Goal: Task Accomplishment & Management: Use online tool/utility

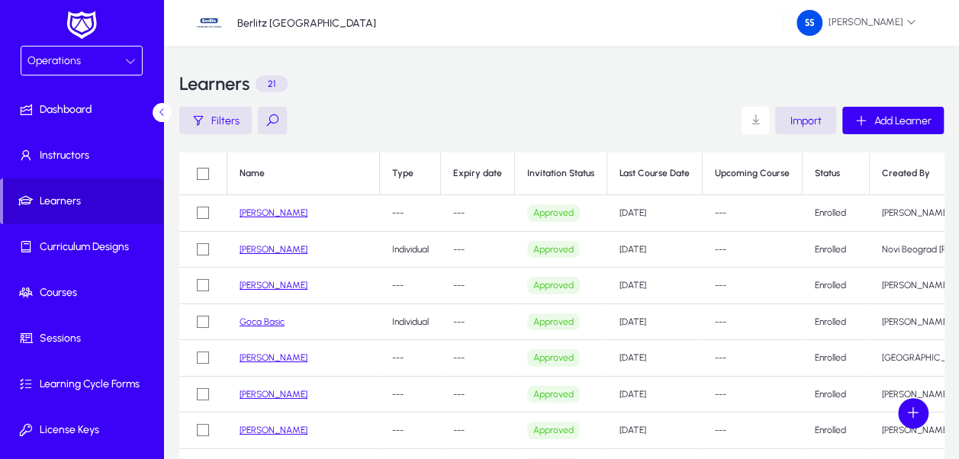
click at [81, 201] on span "Learners" at bounding box center [83, 201] width 160 height 15
click at [808, 124] on span "Import" at bounding box center [805, 120] width 31 height 13
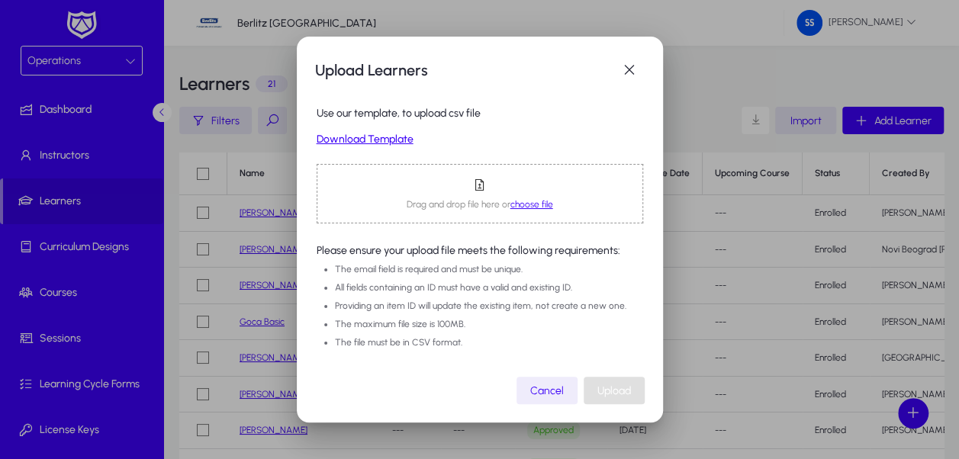
click at [375, 142] on link "Download Template" at bounding box center [479, 139] width 326 height 13
click at [541, 203] on span "choose file" at bounding box center [531, 204] width 43 height 11
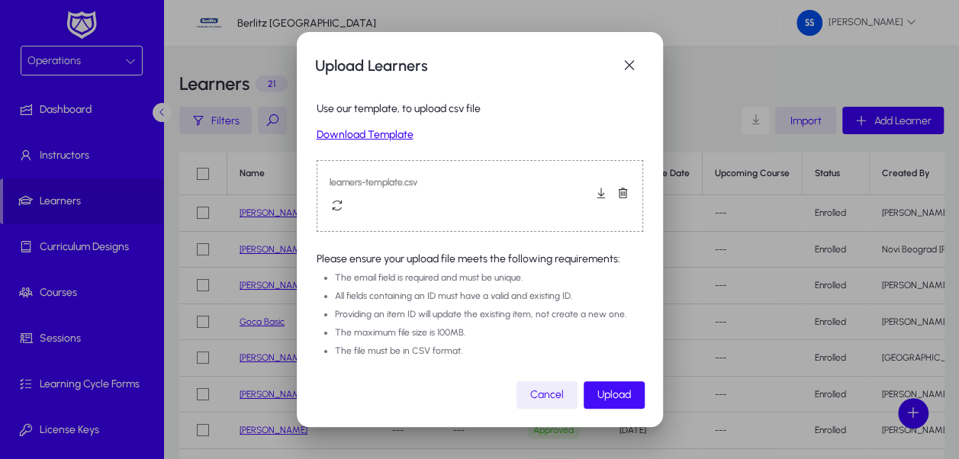
click at [621, 395] on span "Upload" at bounding box center [614, 394] width 34 height 13
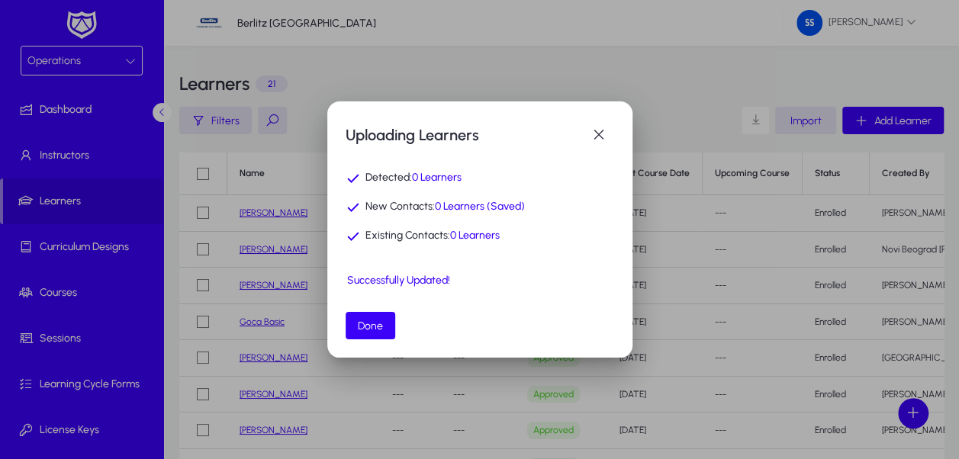
click at [413, 279] on div "Successfully Updated!" at bounding box center [479, 281] width 265 height 13
click at [366, 332] on span "button" at bounding box center [370, 325] width 50 height 37
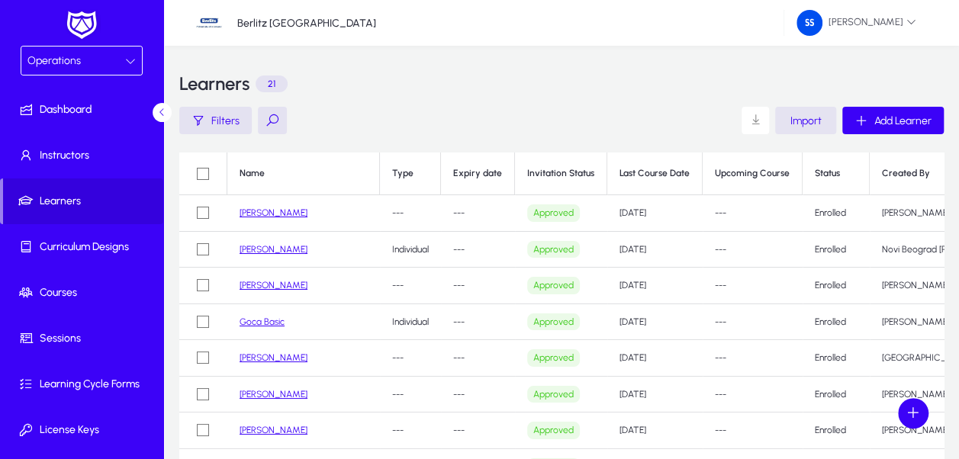
click at [807, 120] on span "Import" at bounding box center [805, 120] width 31 height 13
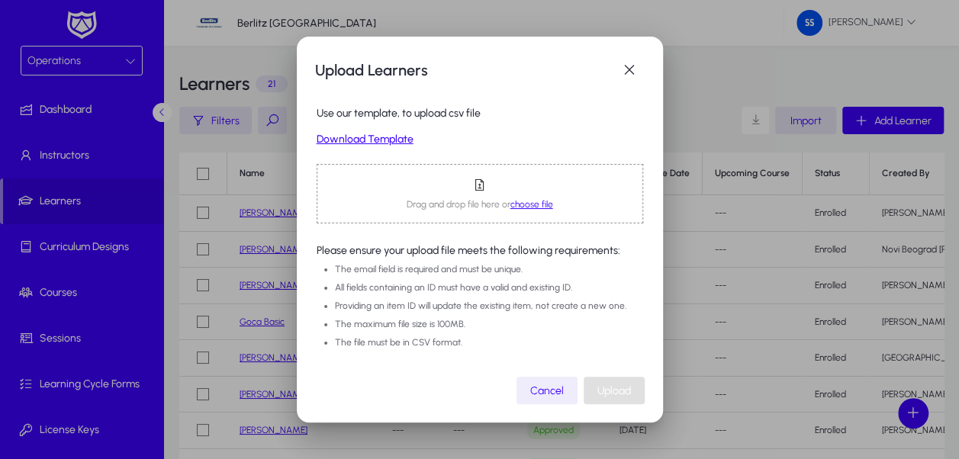
click at [522, 202] on span "choose file" at bounding box center [531, 204] width 43 height 11
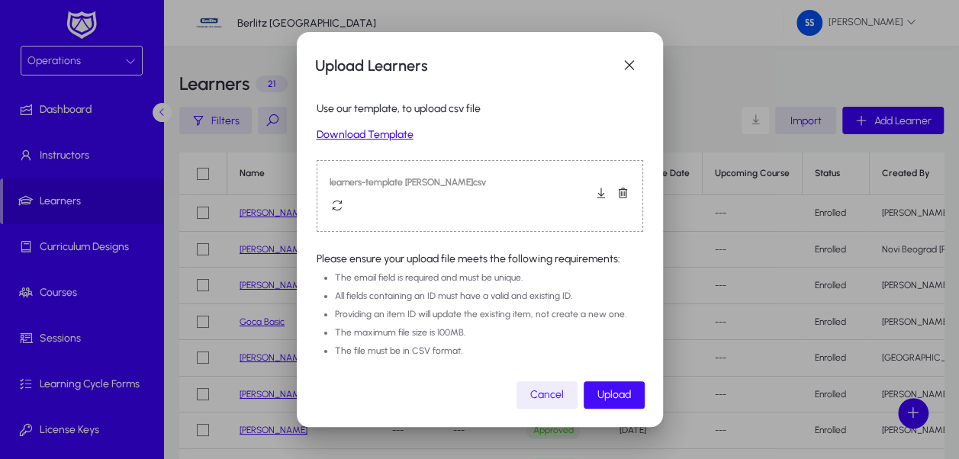
click at [621, 397] on span "Upload" at bounding box center [614, 394] width 34 height 13
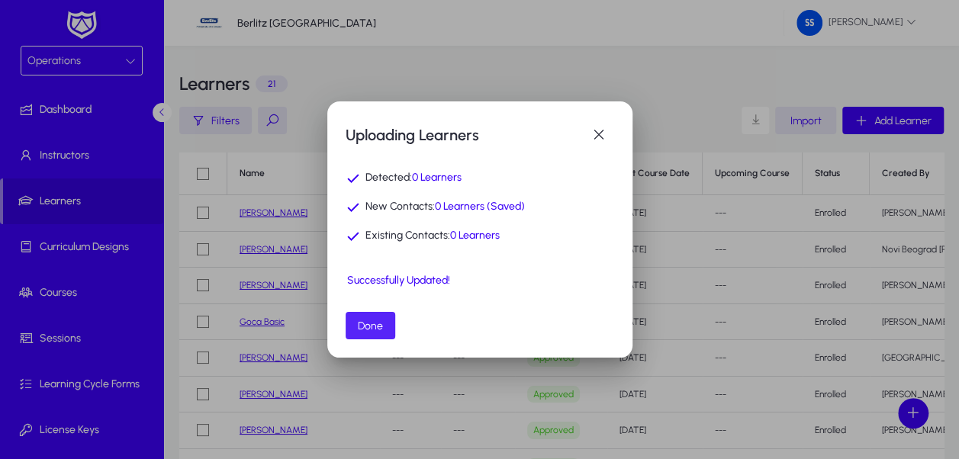
click at [379, 325] on span "Done" at bounding box center [370, 326] width 25 height 13
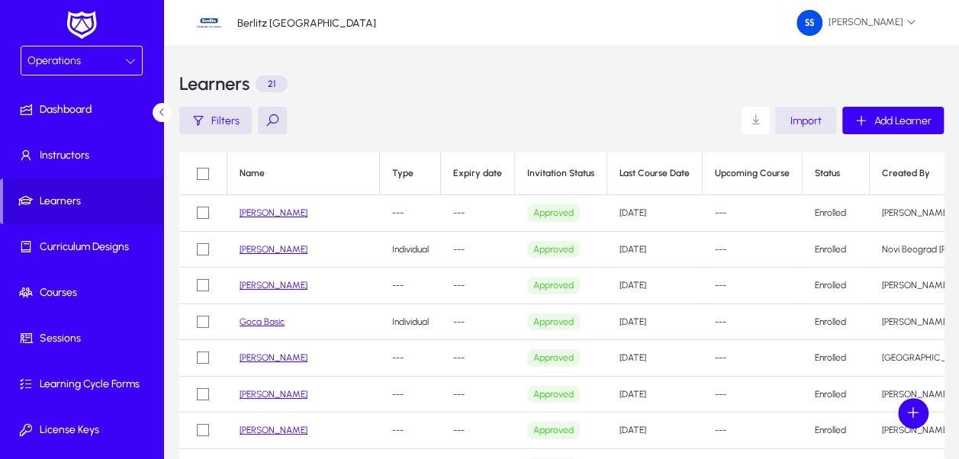
click at [802, 117] on span "Import" at bounding box center [805, 120] width 31 height 13
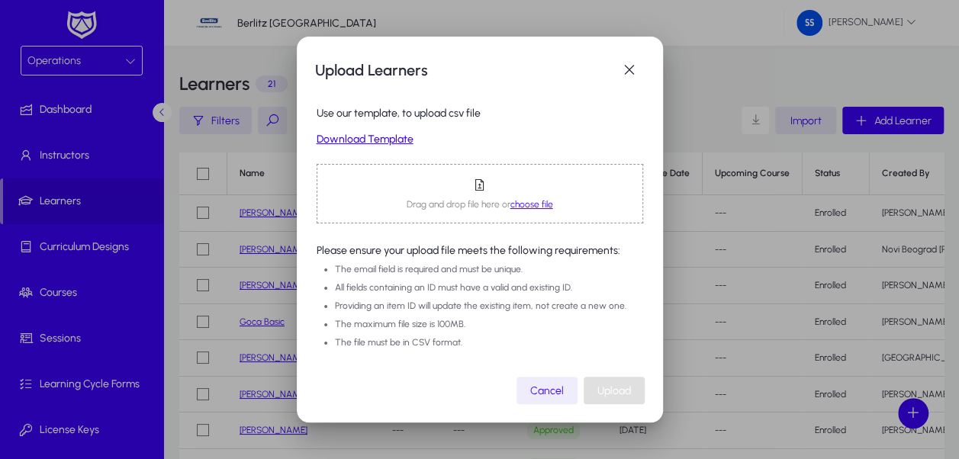
click at [515, 200] on span "choose file" at bounding box center [531, 204] width 43 height 11
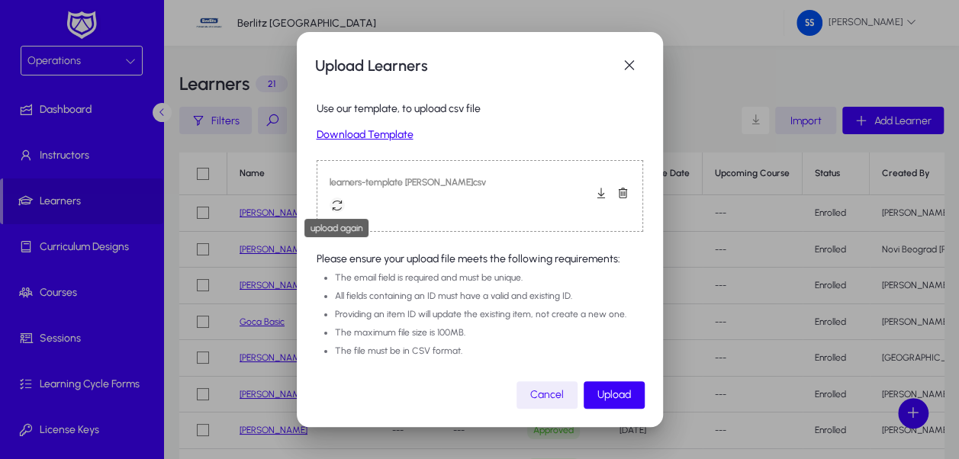
click at [334, 204] on span "button" at bounding box center [337, 205] width 31 height 31
click at [586, 194] on span "button" at bounding box center [601, 193] width 31 height 31
click at [544, 291] on li "All fields containing an ID must have a valid and existing ID." at bounding box center [489, 296] width 308 height 18
click at [616, 395] on span "Upload" at bounding box center [614, 394] width 34 height 13
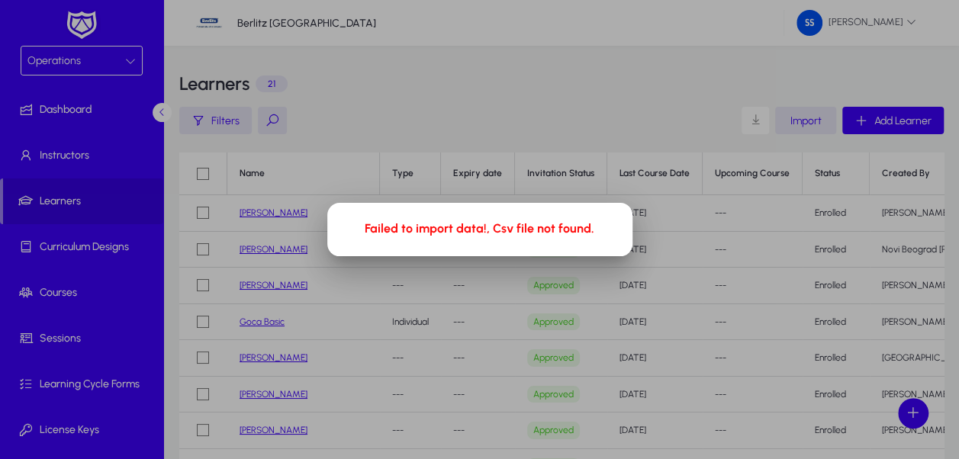
click at [661, 153] on div at bounding box center [479, 229] width 959 height 459
